Goal: Task Accomplishment & Management: Use online tool/utility

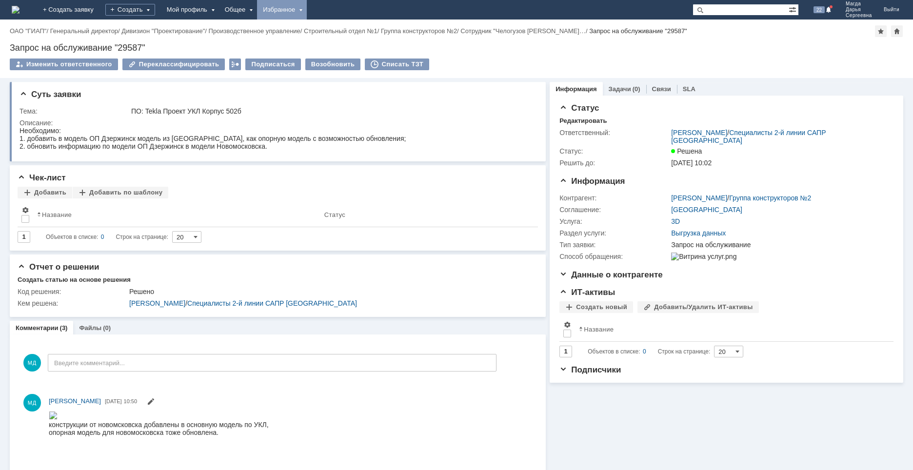
click at [307, 5] on div "Избранное" at bounding box center [282, 10] width 50 height 20
click at [330, 35] on link "Команда "Специалисты 2-й линии САПР Дзержинск"/Активности" at bounding box center [296, 44] width 74 height 43
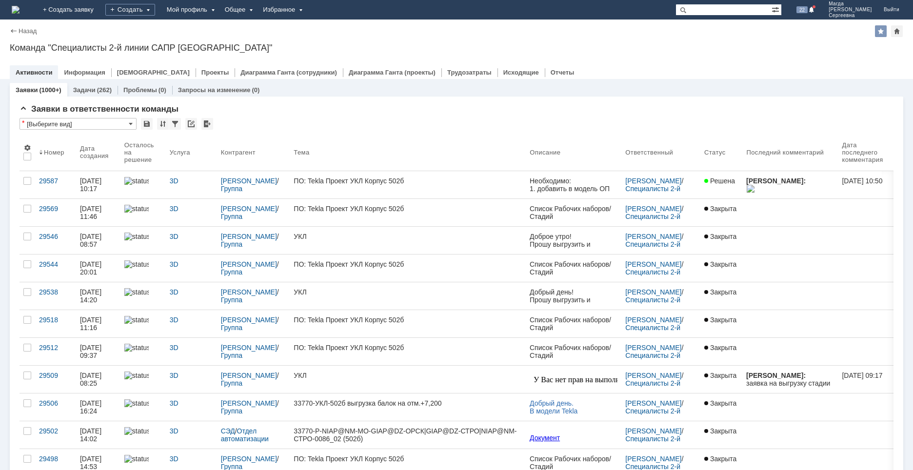
click at [20, 8] on img at bounding box center [16, 10] width 8 height 8
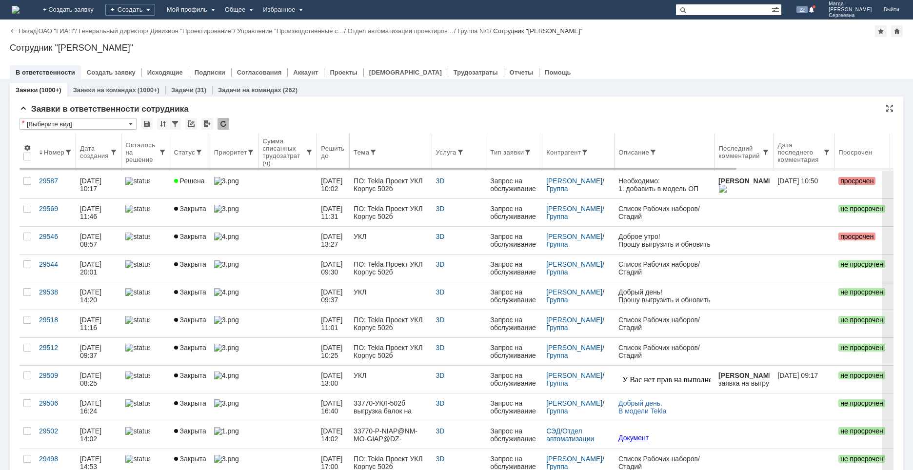
click at [577, 154] on div "Контрагент" at bounding box center [563, 152] width 35 height 7
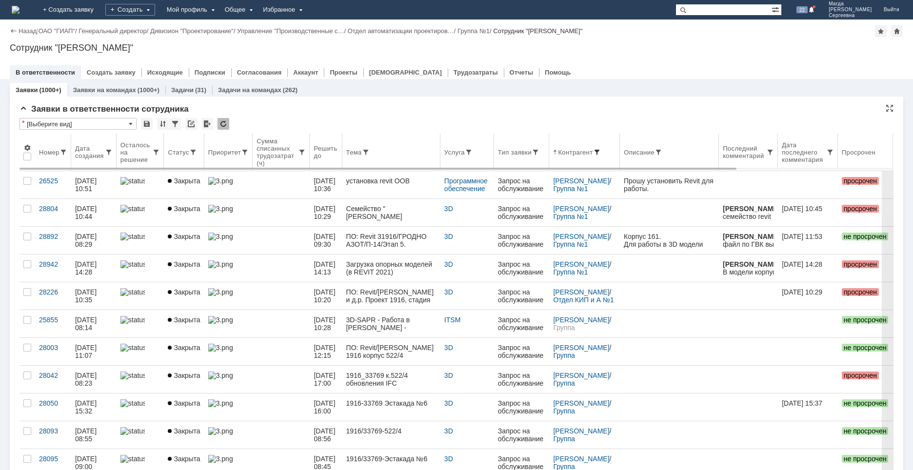
click at [601, 155] on span at bounding box center [597, 152] width 8 height 8
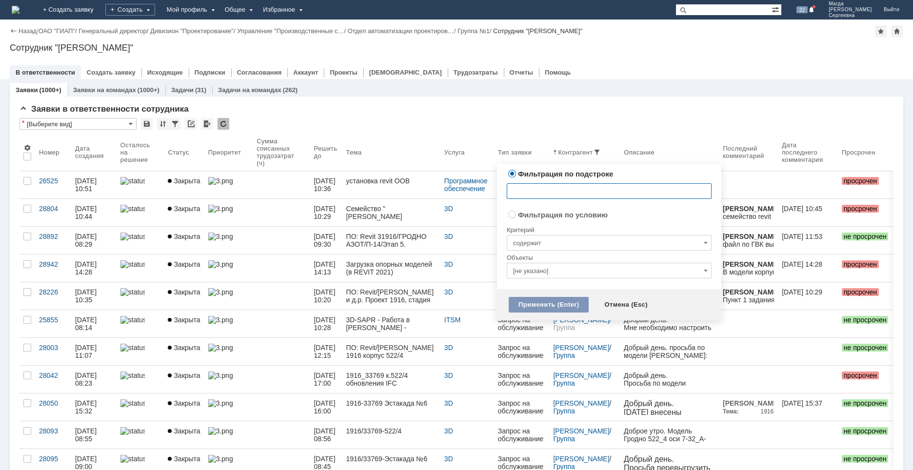
click at [554, 190] on input "text" at bounding box center [609, 191] width 205 height 16
type input "мель"
drag, startPoint x: 541, startPoint y: 191, endPoint x: 499, endPoint y: 192, distance: 42.4
click at [499, 192] on div "Фильтрация по подстроке Сбросить мель Фильтрация по условию Сбросить Критерий с…" at bounding box center [609, 226] width 224 height 125
radio input "false"
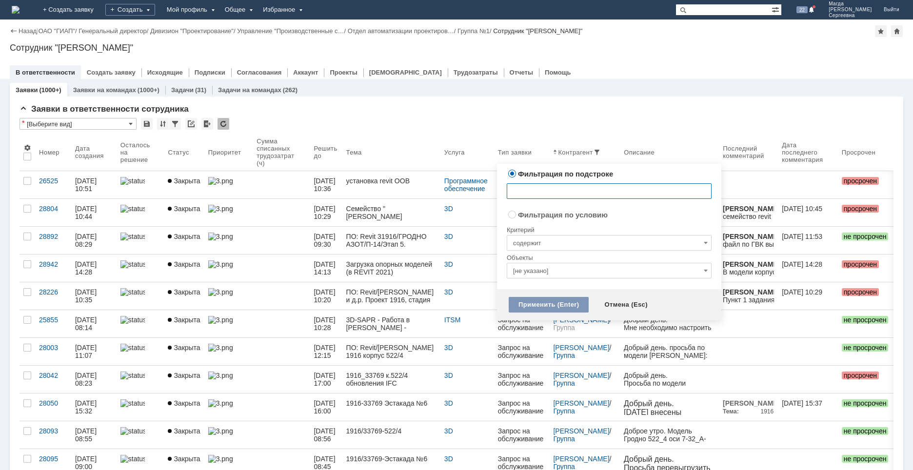
radio input "true"
click at [538, 269] on input "[не указано]" at bounding box center [609, 271] width 205 height 16
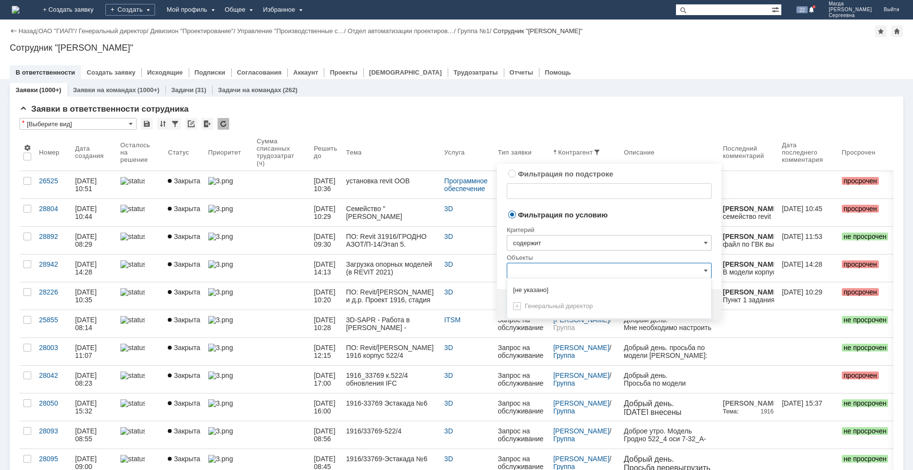
click at [531, 271] on input "text" at bounding box center [609, 271] width 205 height 16
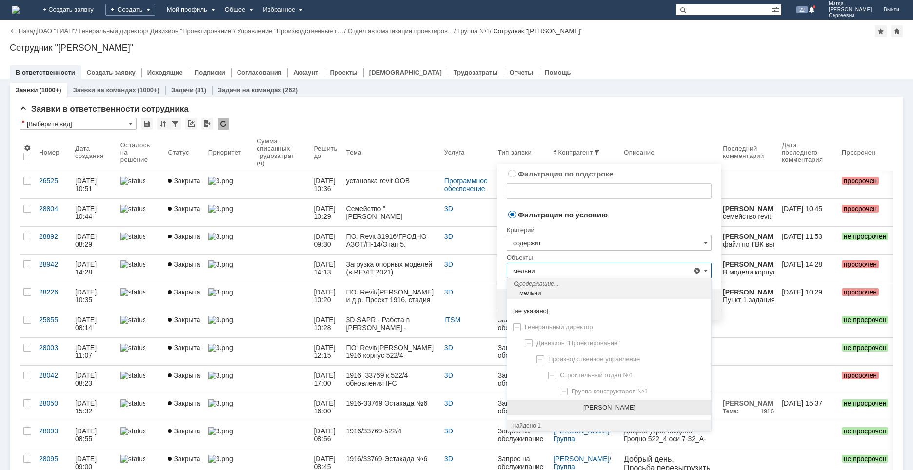
click at [628, 411] on span "[PERSON_NAME]" at bounding box center [609, 407] width 52 height 7
type input "[PERSON_NAME]"
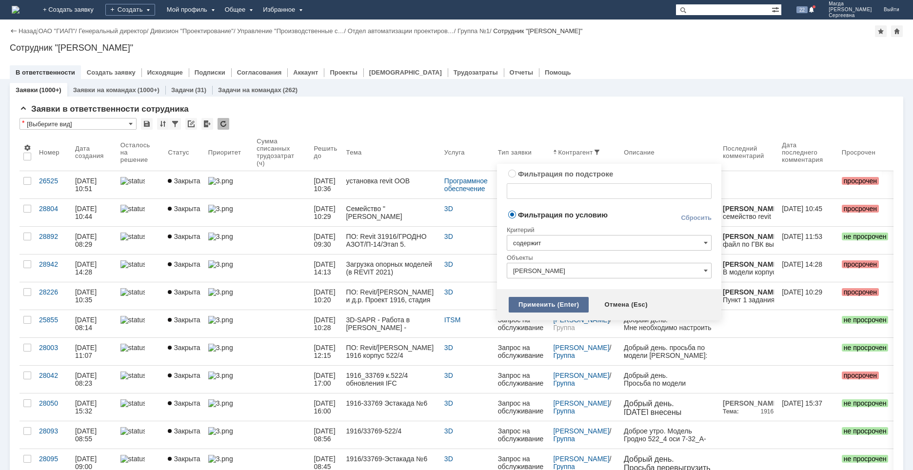
click at [544, 306] on div "Применить (Enter)" at bounding box center [549, 305] width 80 height 16
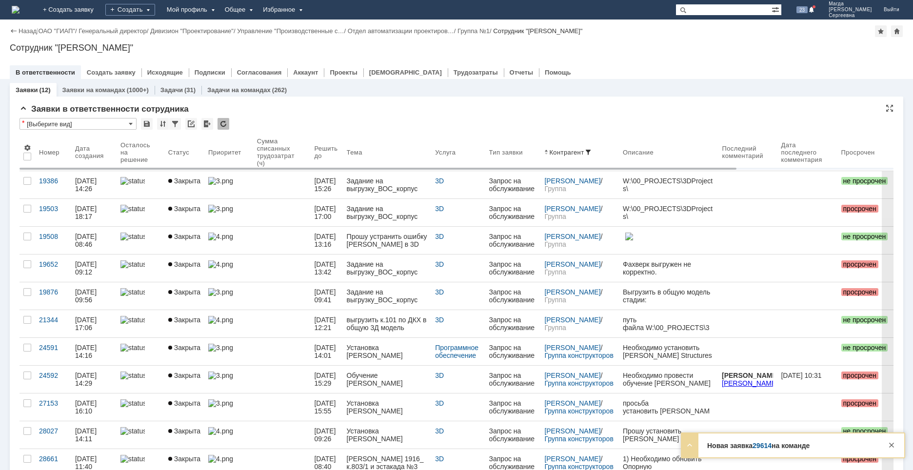
click at [762, 446] on link "29614" at bounding box center [761, 446] width 19 height 8
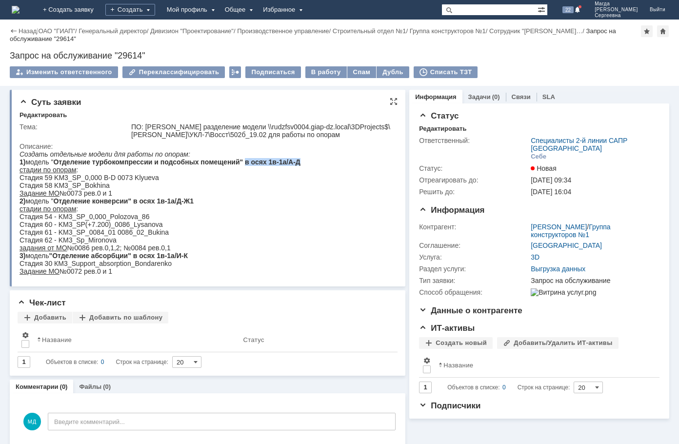
drag, startPoint x: 248, startPoint y: 162, endPoint x: 301, endPoint y: 163, distance: 53.7
click at [300, 163] on strong "Отделение турбокомпрессии и подсобных помещений" в осях 1в-1а/А-Д" at bounding box center [176, 162] width 247 height 8
click at [268, 165] on strong "Отделение турбокомпрессии и подсобных помещений" в осях 1в-1а/А-Д" at bounding box center [176, 162] width 247 height 8
drag, startPoint x: 254, startPoint y: 161, endPoint x: 302, endPoint y: 162, distance: 48.3
click at [300, 162] on strong "Отделение турбокомпрессии и подсобных помещений" в осях 1в-1а/А-Д" at bounding box center [176, 162] width 247 height 8
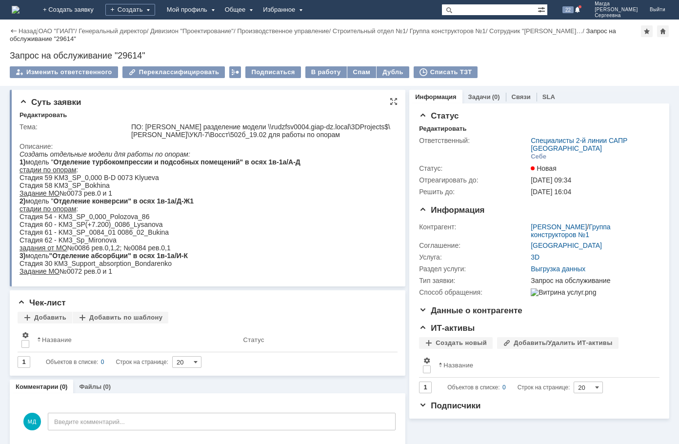
click at [281, 258] on div "3) модель "Отделение абсорбции " в осях 1в-1а/И-К" at bounding box center [160, 256] width 281 height 8
click at [314, 73] on div "В работу" at bounding box center [325, 72] width 41 height 12
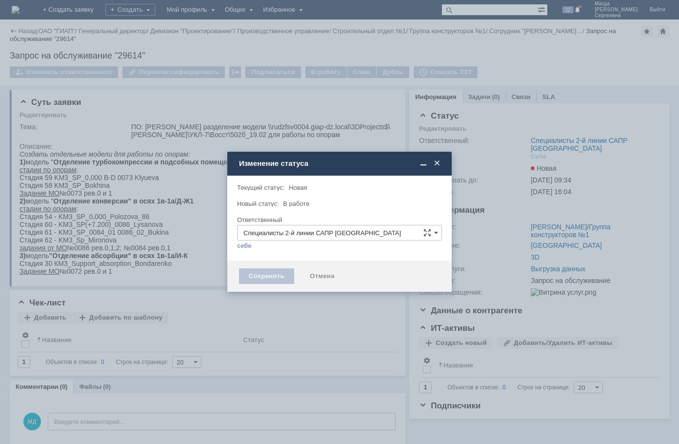
type input "[PERSON_NAME]"
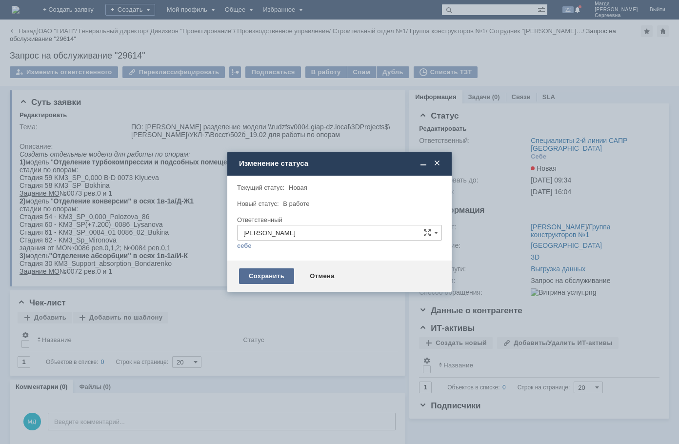
click at [268, 269] on div "Сохранить" at bounding box center [266, 276] width 55 height 16
